Goal: Transaction & Acquisition: Book appointment/travel/reservation

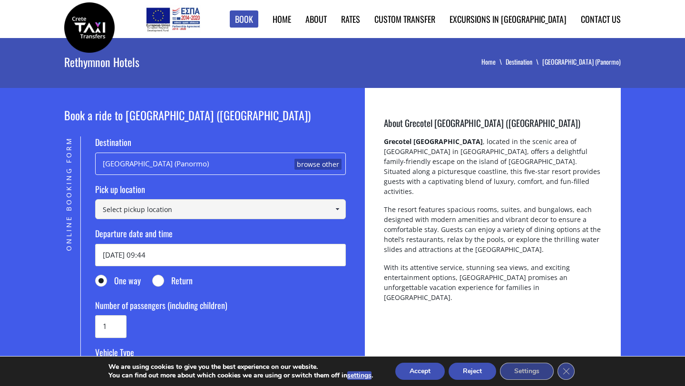
click at [215, 206] on input at bounding box center [220, 209] width 251 height 20
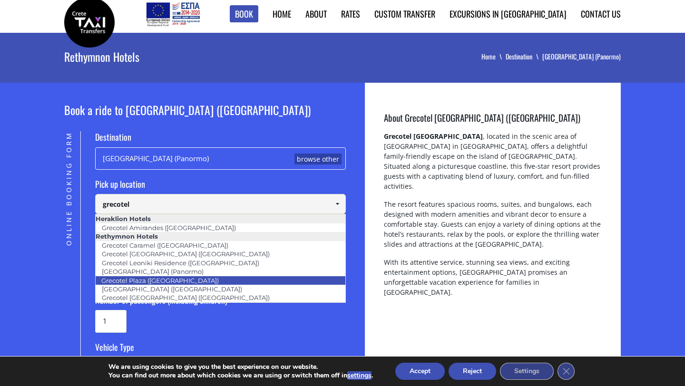
scroll to position [6, 0]
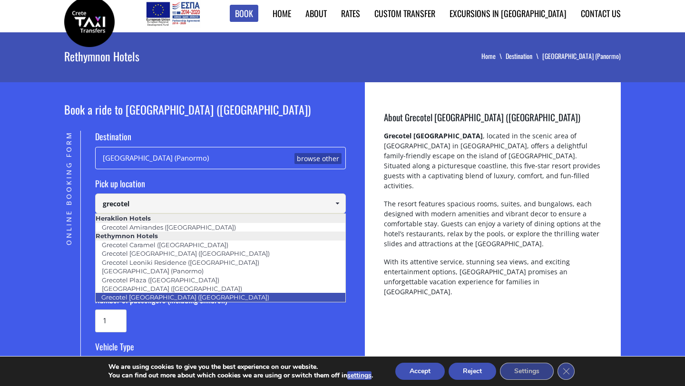
click at [185, 294] on link "Grecotel [GEOGRAPHIC_DATA] ([GEOGRAPHIC_DATA])" at bounding box center [185, 297] width 180 height 13
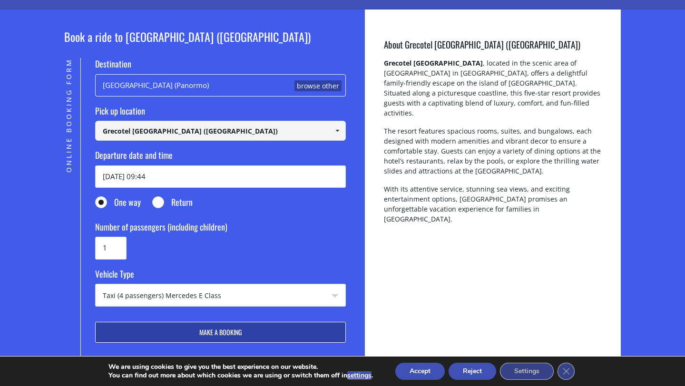
scroll to position [80, 0]
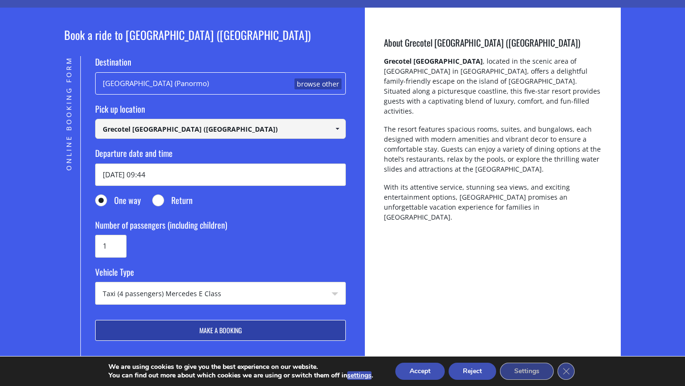
type input "Grecotel [GEOGRAPHIC_DATA] ([GEOGRAPHIC_DATA])"
click at [159, 201] on input "Return" at bounding box center [159, 201] width 12 height 12
radio input "true"
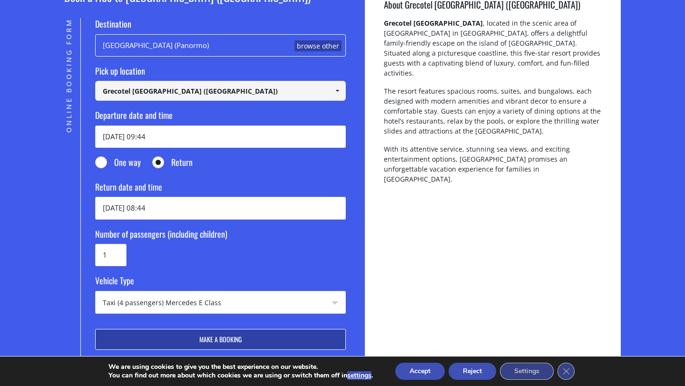
scroll to position [127, 0]
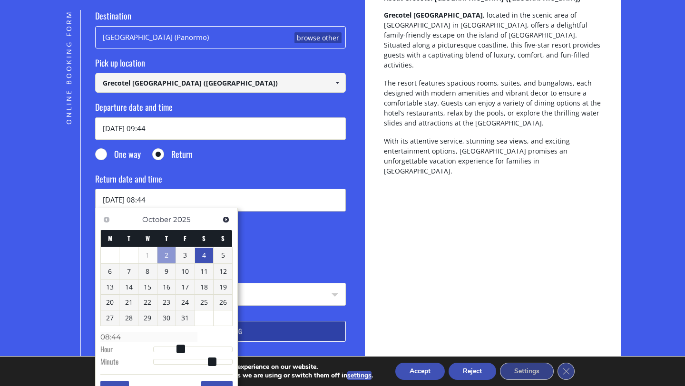
drag, startPoint x: 164, startPoint y: 202, endPoint x: 144, endPoint y: 199, distance: 20.6
click at [144, 199] on input "04/10/2025 08:44" at bounding box center [220, 200] width 251 height 22
click at [113, 199] on input "04/10/2025 08:44" at bounding box center [220, 200] width 251 height 22
click at [183, 253] on link "3" at bounding box center [185, 255] width 19 height 15
drag, startPoint x: 163, startPoint y: 201, endPoint x: 142, endPoint y: 197, distance: 21.2
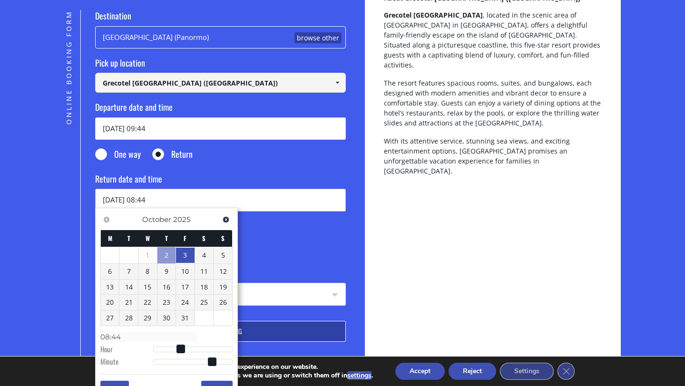
click at [142, 197] on input "03/10/2025 08:44" at bounding box center [220, 200] width 251 height 22
type input "03/10/2025 5:00"
click at [296, 266] on form "Destination Grecotel Marine Palace (Panormo) browse other Pick up location Sele…" at bounding box center [220, 176] width 251 height 332
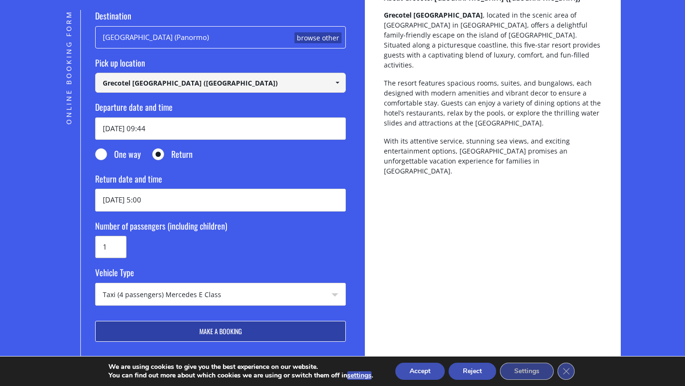
click at [108, 246] on input "1" at bounding box center [110, 247] width 31 height 22
type input "6"
click at [95, 321] on button "Make a booking" at bounding box center [220, 331] width 251 height 21
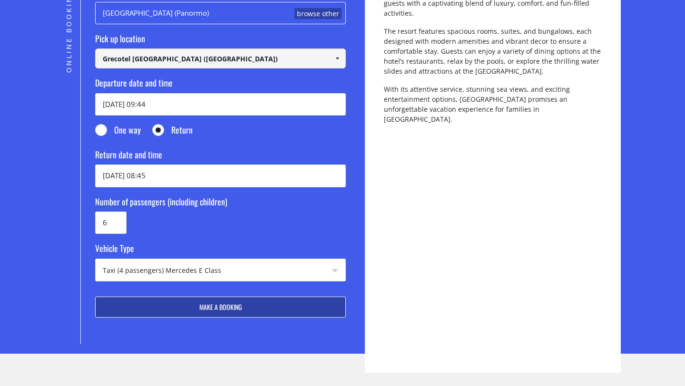
scroll to position [180, 0]
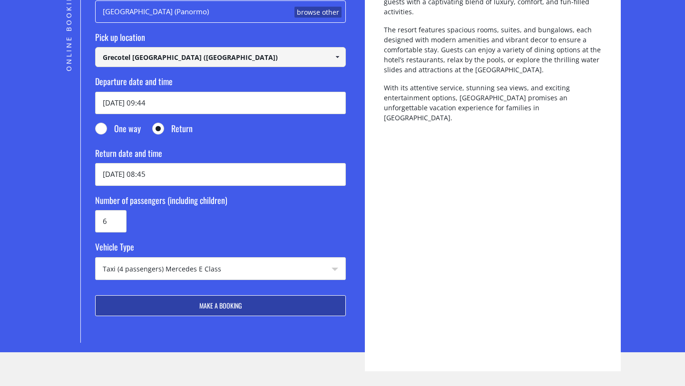
click at [203, 268] on select "Taxi (4 passengers) Mercedes E Class Mini Van (7 passengers) Mercedes Vito Mini…" at bounding box center [221, 269] width 250 height 23
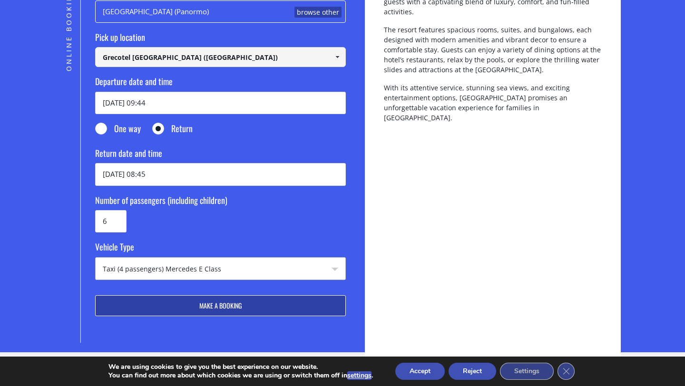
select select "541"
click at [96, 258] on select "Taxi (4 passengers) Mercedes E Class Mini Van (7 passengers) Mercedes Vito Mini…" at bounding box center [221, 269] width 250 height 23
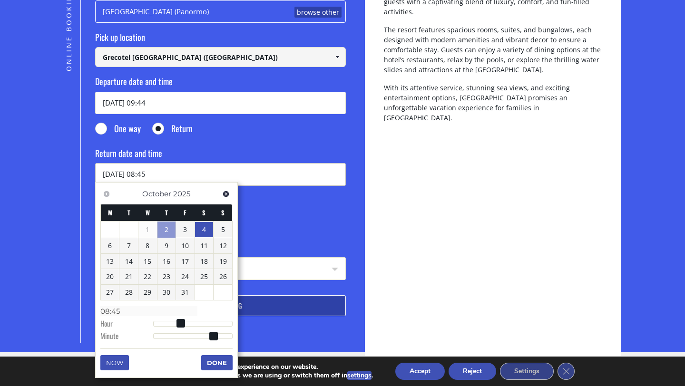
drag, startPoint x: 165, startPoint y: 175, endPoint x: 144, endPoint y: 171, distance: 21.7
click at [144, 171] on input "04/10/2025 08:45" at bounding box center [220, 174] width 251 height 22
type input "[DATE] 15:00"
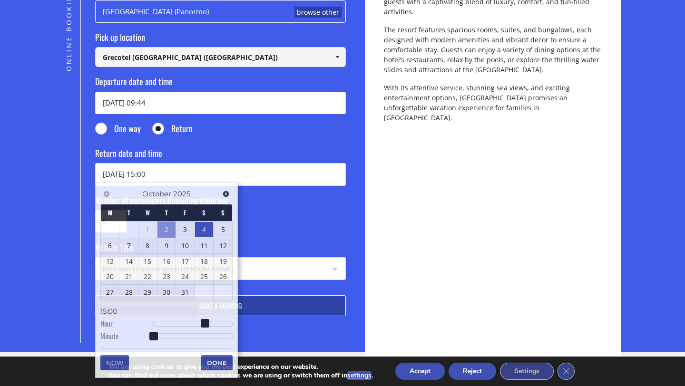
click at [270, 229] on fieldset "Number of passengers (including children) 6" at bounding box center [220, 214] width 251 height 39
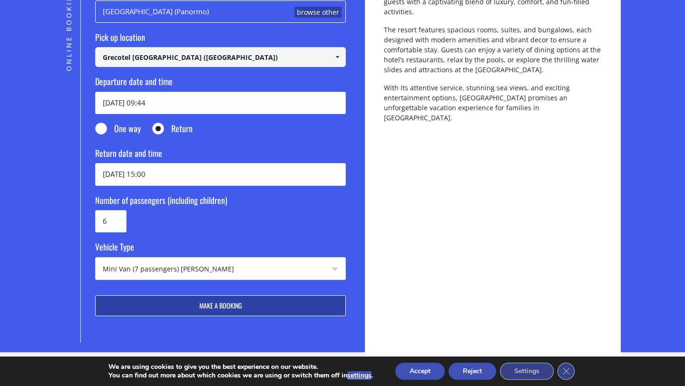
click at [230, 306] on button "Make a booking" at bounding box center [220, 305] width 251 height 21
